Goal: Task Accomplishment & Management: Manage account settings

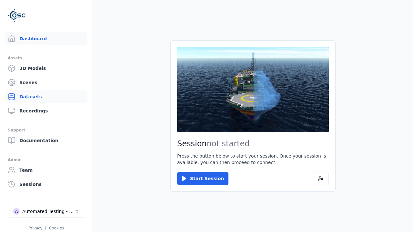
click at [46, 97] on link "Datasets" at bounding box center [46, 96] width 82 height 13
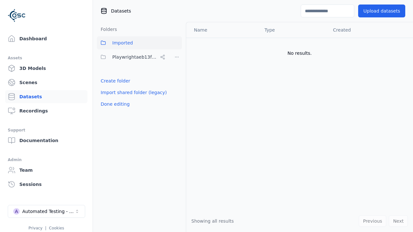
click at [113, 81] on link "Create folder" at bounding box center [116, 81] width 30 height 6
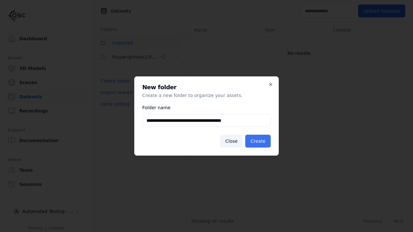
type input "**********"
click at [259, 141] on button "Create" at bounding box center [257, 141] width 25 height 13
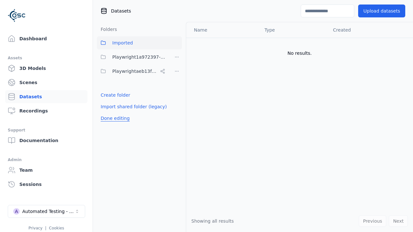
click at [113, 118] on button "Done editing" at bounding box center [115, 118] width 37 height 12
click at [108, 112] on button "Done editing" at bounding box center [115, 118] width 37 height 12
click at [177, 57] on html "Support Dashboard Assets 3D Models Scenes Datasets Recordings Support Documenta…" at bounding box center [206, 116] width 413 height 232
click at [176, 91] on div "Rename" at bounding box center [178, 91] width 43 height 10
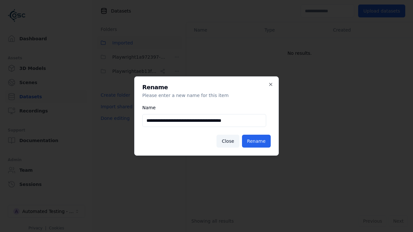
click at [204, 121] on input "**********" at bounding box center [204, 120] width 124 height 13
type input "**********"
click at [257, 141] on button "Rename" at bounding box center [256, 141] width 29 height 13
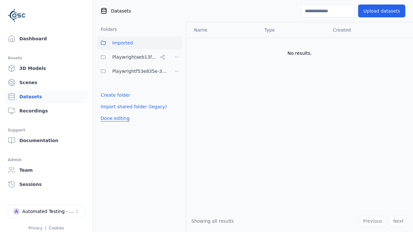
click at [113, 118] on button "Done editing" at bounding box center [115, 118] width 37 height 12
click at [108, 112] on button "Done editing" at bounding box center [115, 118] width 37 height 12
click at [177, 71] on html "Support Dashboard Assets 3D Models Scenes Datasets Recordings Support Documenta…" at bounding box center [206, 116] width 413 height 232
click at [176, 115] on div "Delete" at bounding box center [178, 115] width 43 height 10
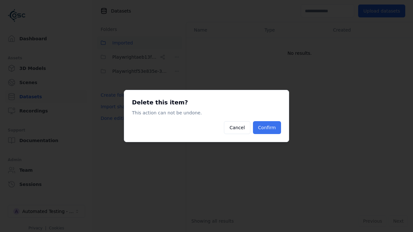
click at [268, 128] on button "Confirm" at bounding box center [267, 127] width 28 height 13
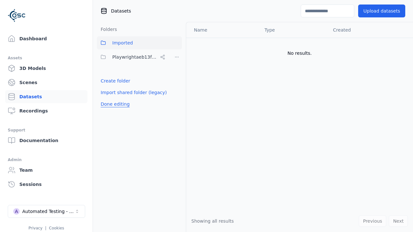
click at [113, 104] on button "Done editing" at bounding box center [115, 104] width 37 height 12
